Goal: Task Accomplishment & Management: Complete application form

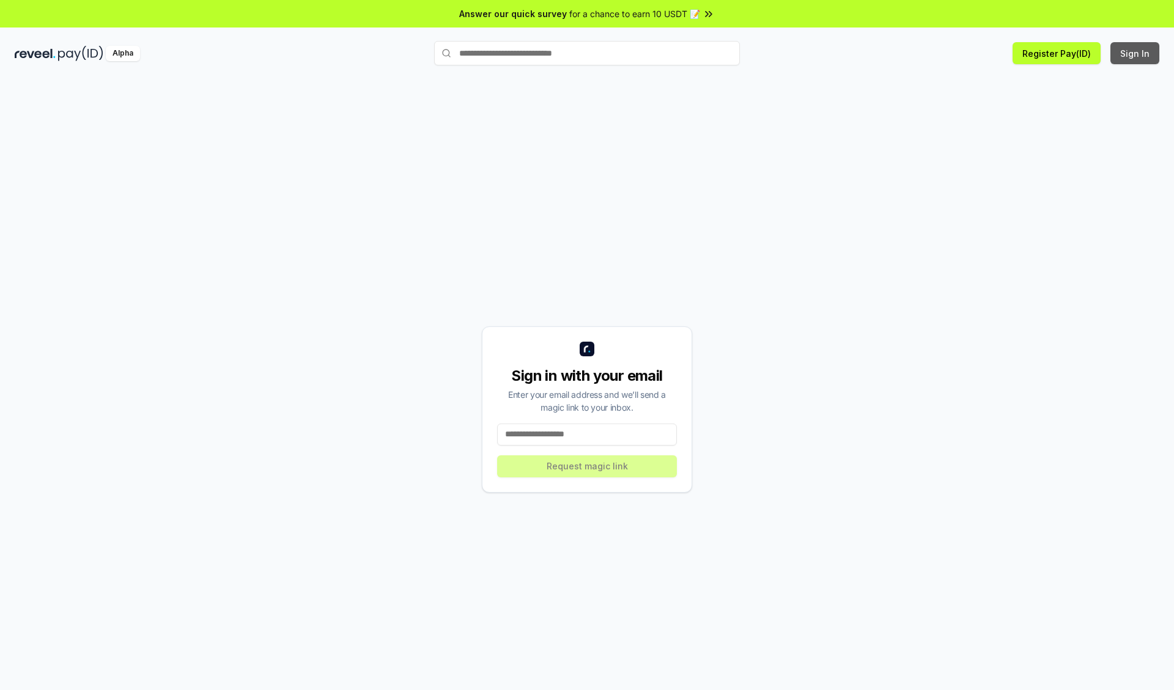
click at [1135, 53] on button "Sign In" at bounding box center [1134, 53] width 49 height 22
type input "**********"
click at [587, 466] on button "Request magic link" at bounding box center [587, 466] width 180 height 22
